Goal: Transaction & Acquisition: Subscribe to service/newsletter

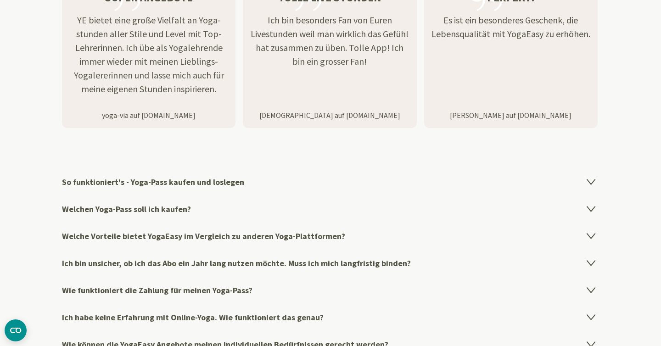
scroll to position [1397, 0]
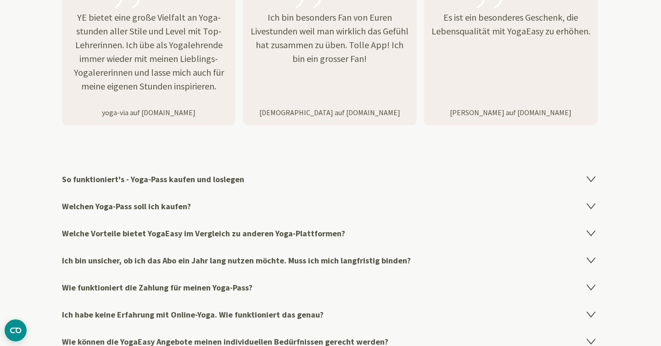
click at [250, 204] on h4 "Welchen Yoga-Pass soll ich kaufen?" at bounding box center [330, 206] width 537 height 27
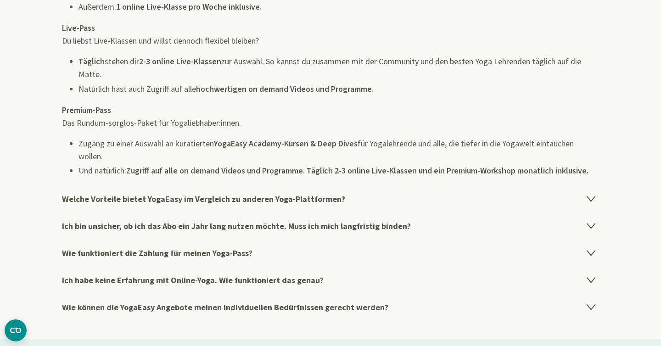
scroll to position [1678, 0]
click at [168, 219] on h4 "Ich bin unsicher, ob ich das Abo ein Jahr lang nutzen möchte. Muss ich mich lan…" at bounding box center [330, 225] width 537 height 27
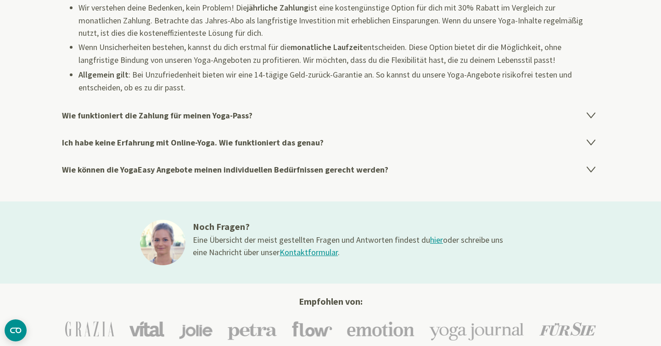
click at [141, 117] on h4 "Wie funktioniert die Zahlung für meinen Yoga-Pass?" at bounding box center [330, 115] width 537 height 27
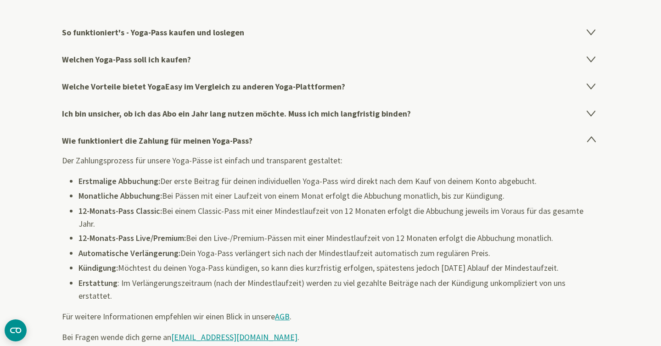
scroll to position [1542, 0]
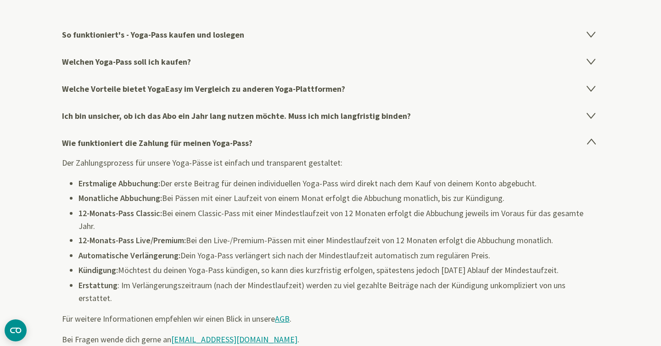
click at [143, 114] on h4 "Ich bin unsicher, ob ich das Abo ein Jahr lang nutzen möchte. Muss ich mich lan…" at bounding box center [330, 115] width 537 height 27
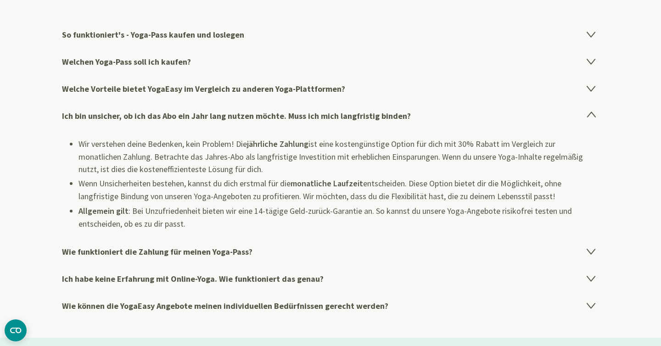
click at [143, 113] on h4 "Ich bin unsicher, ob ich das Abo ein Jahr lang nutzen möchte. Muss ich mich lan…" at bounding box center [330, 115] width 537 height 27
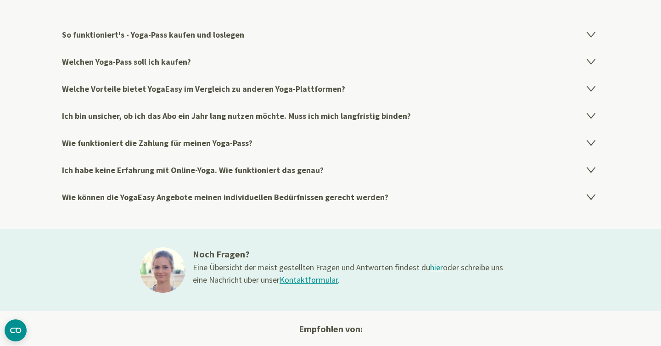
click at [131, 87] on h4 "Welche Vorteile bietet YogaEasy im Vergleich zu anderen Yoga-Plattformen?" at bounding box center [330, 88] width 537 height 27
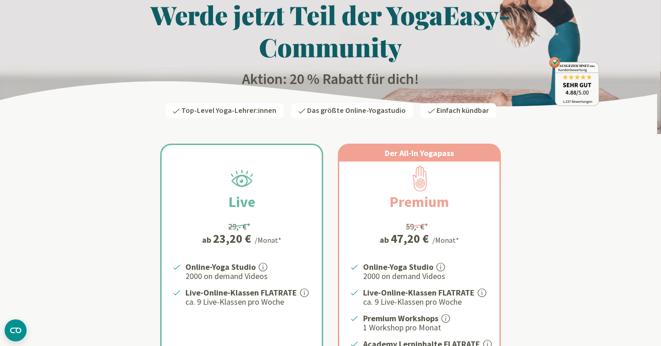
scroll to position [0, 0]
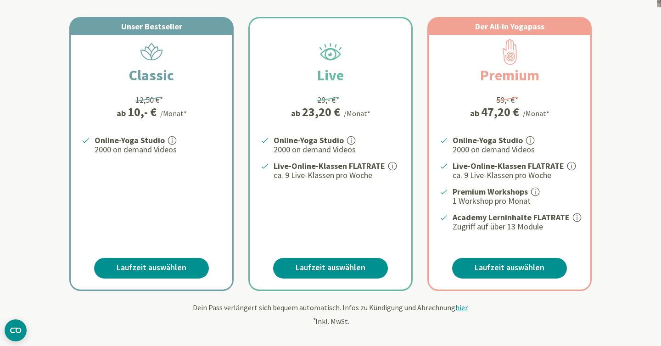
scroll to position [185, 0]
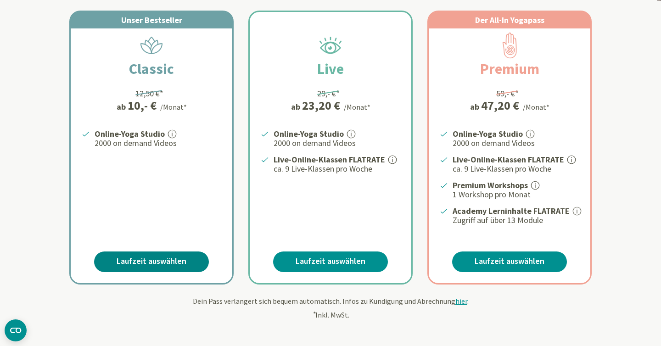
click at [134, 256] on link "Laufzeit auswählen" at bounding box center [151, 262] width 115 height 21
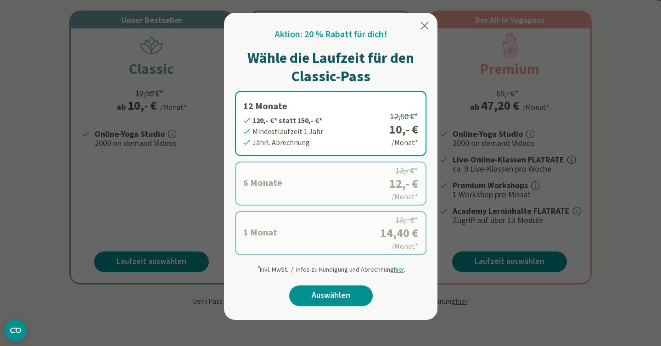
click at [299, 237] on label "1 Monat 14,40 €* statt 18,- €* Mindestlaufzeit 1 Monat Monatl. Abrechnung 18,- …" at bounding box center [330, 233] width 191 height 44
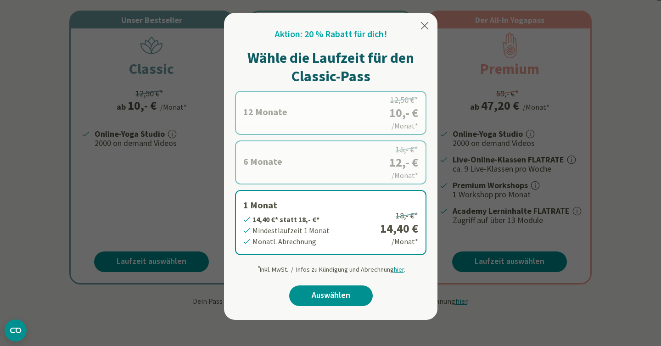
click at [299, 237] on label "1 Monat 14,40 €* statt 18,- €* Mindestlaufzeit 1 Monat Monatl. Abrechnung 18,- …" at bounding box center [330, 222] width 191 height 65
click at [326, 290] on link "Auswählen" at bounding box center [331, 296] width 84 height 21
